Goal: Information Seeking & Learning: Learn about a topic

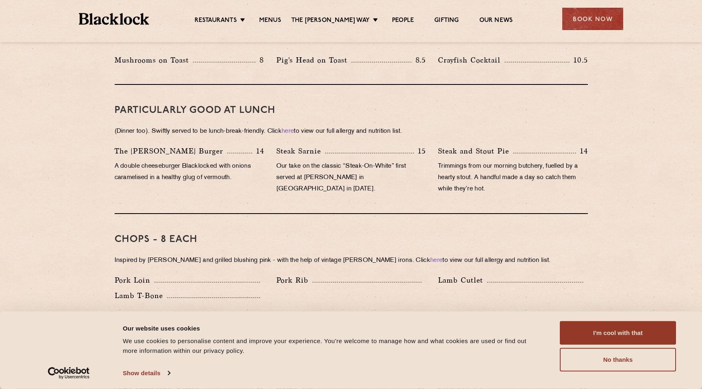
scroll to position [485, 0]
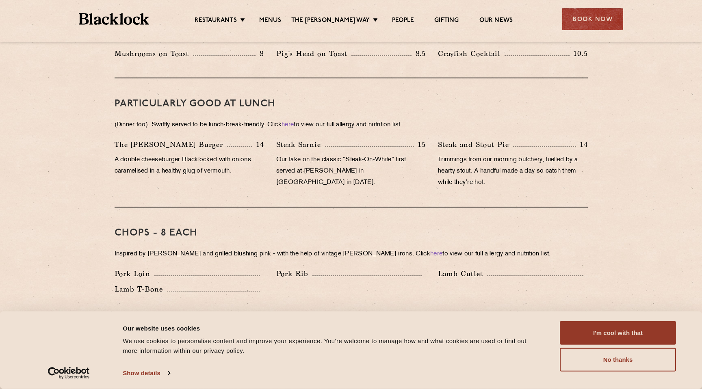
click at [219, 159] on p "A double cheeseburger Blacklocked with onions caramelised in a healthy glug of …" at bounding box center [190, 165] width 150 height 23
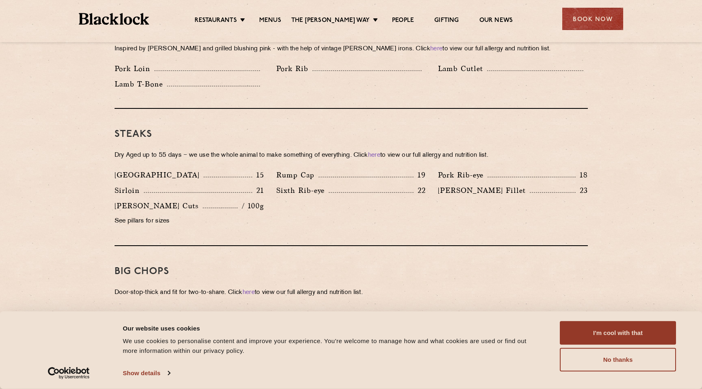
scroll to position [691, 0]
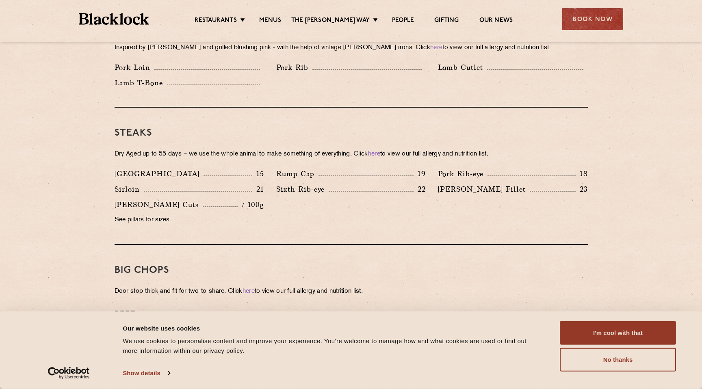
click at [131, 168] on p "[GEOGRAPHIC_DATA]" at bounding box center [159, 173] width 89 height 11
click at [156, 168] on div "[GEOGRAPHIC_DATA] 15" at bounding box center [190, 173] width 150 height 11
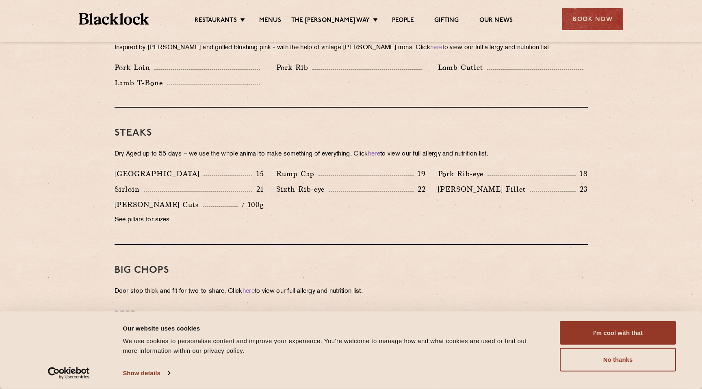
click at [156, 168] on div "[GEOGRAPHIC_DATA] 15" at bounding box center [190, 173] width 150 height 11
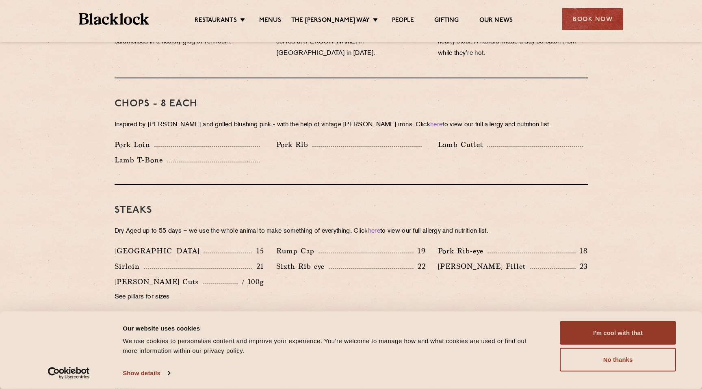
scroll to position [608, 0]
